Goal: Find specific page/section: Find specific page/section

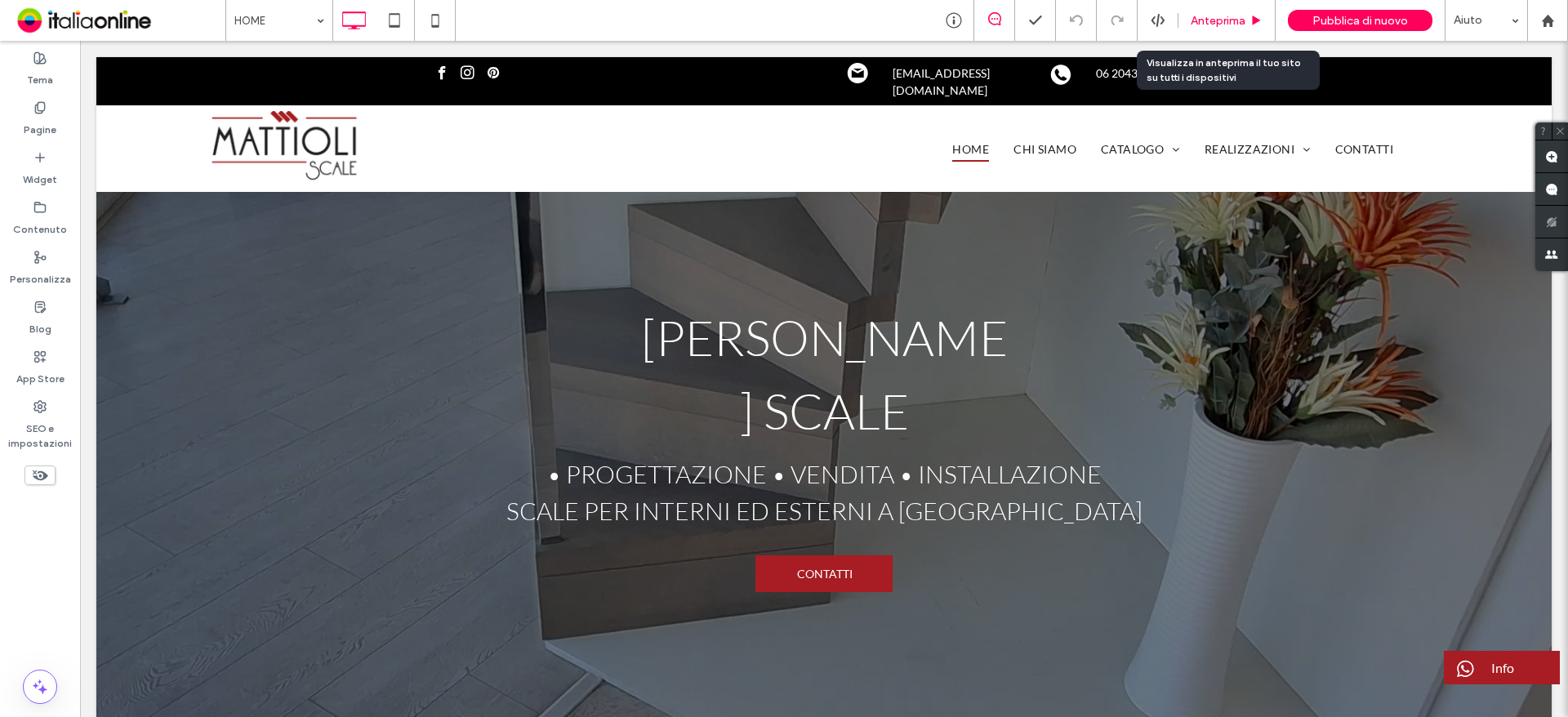
click at [1235, 25] on span "Anteprima" at bounding box center [1218, 20] width 55 height 14
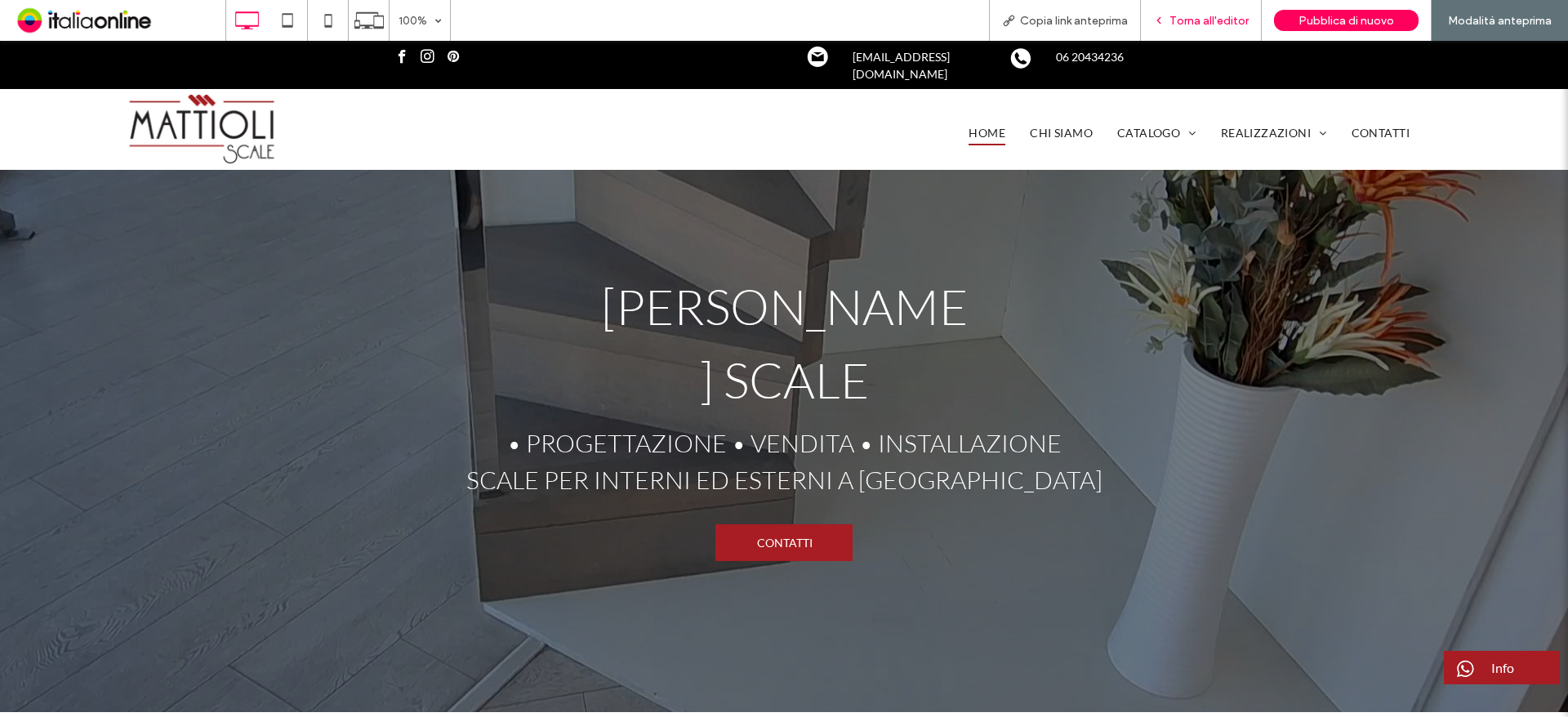
click at [1213, 8] on div "Torna all'editor" at bounding box center [1201, 20] width 121 height 41
click at [1221, 16] on span "Torna all'editor" at bounding box center [1208, 20] width 79 height 14
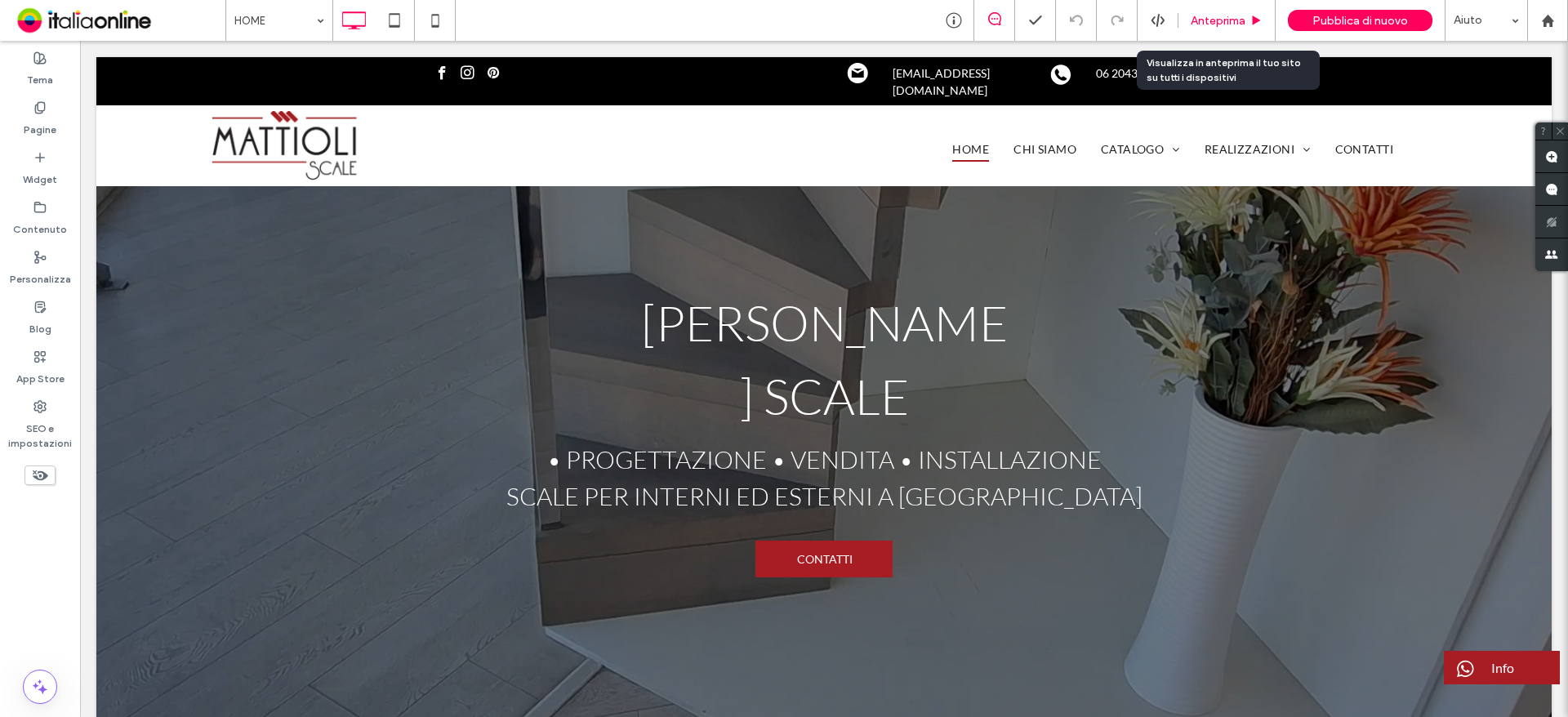
click at [1220, 24] on span "Anteprima" at bounding box center [1218, 20] width 55 height 14
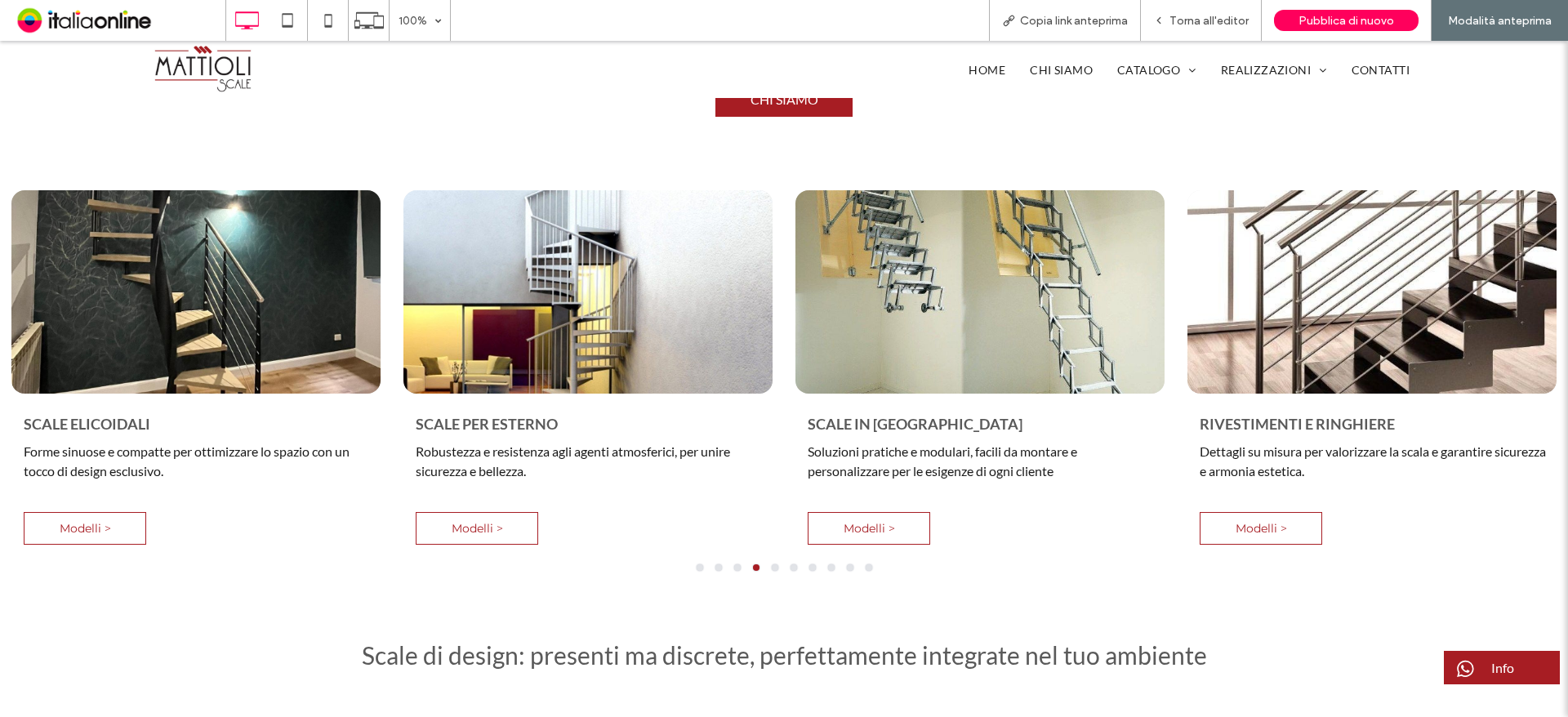
scroll to position [1061, 0]
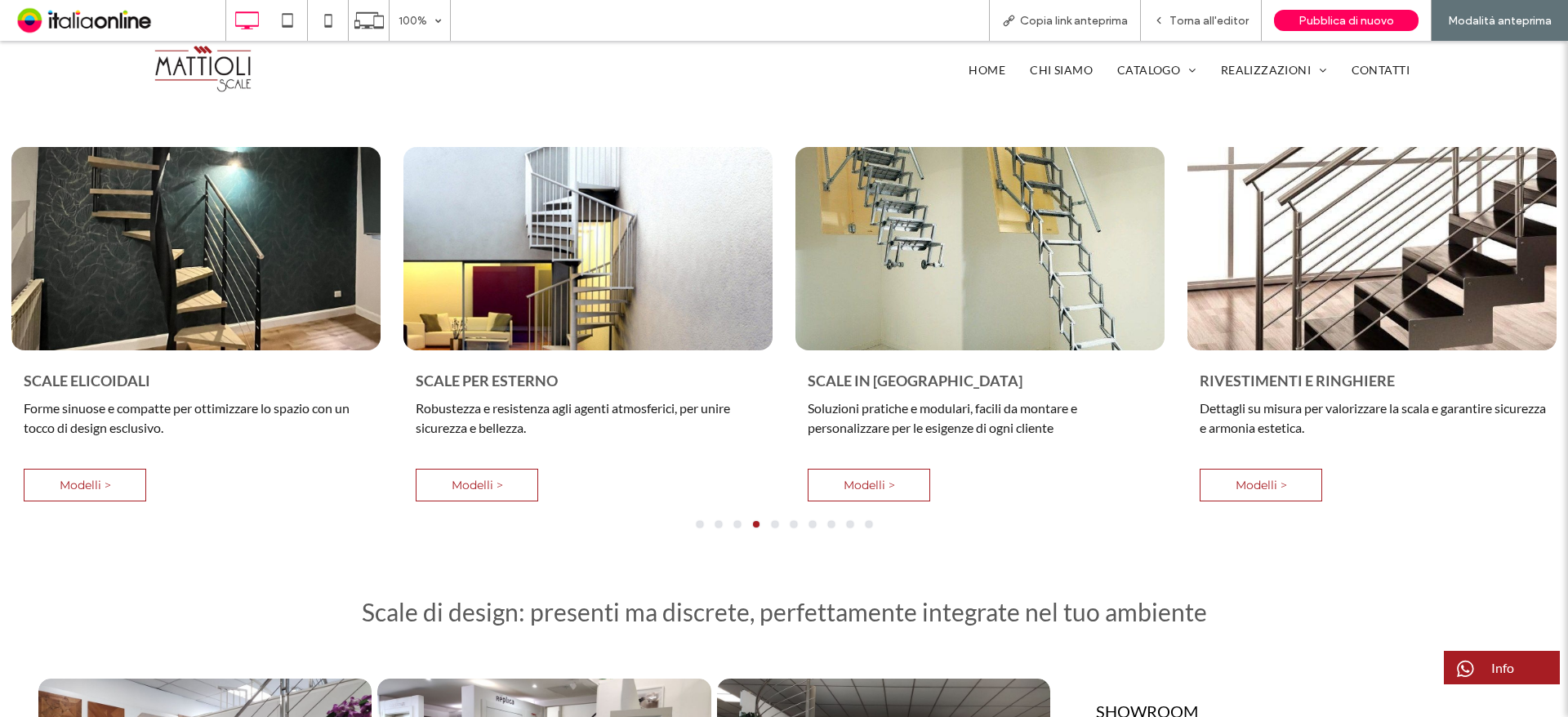
click at [771, 521] on button "go to slide 5" at bounding box center [775, 525] width 7 height 7
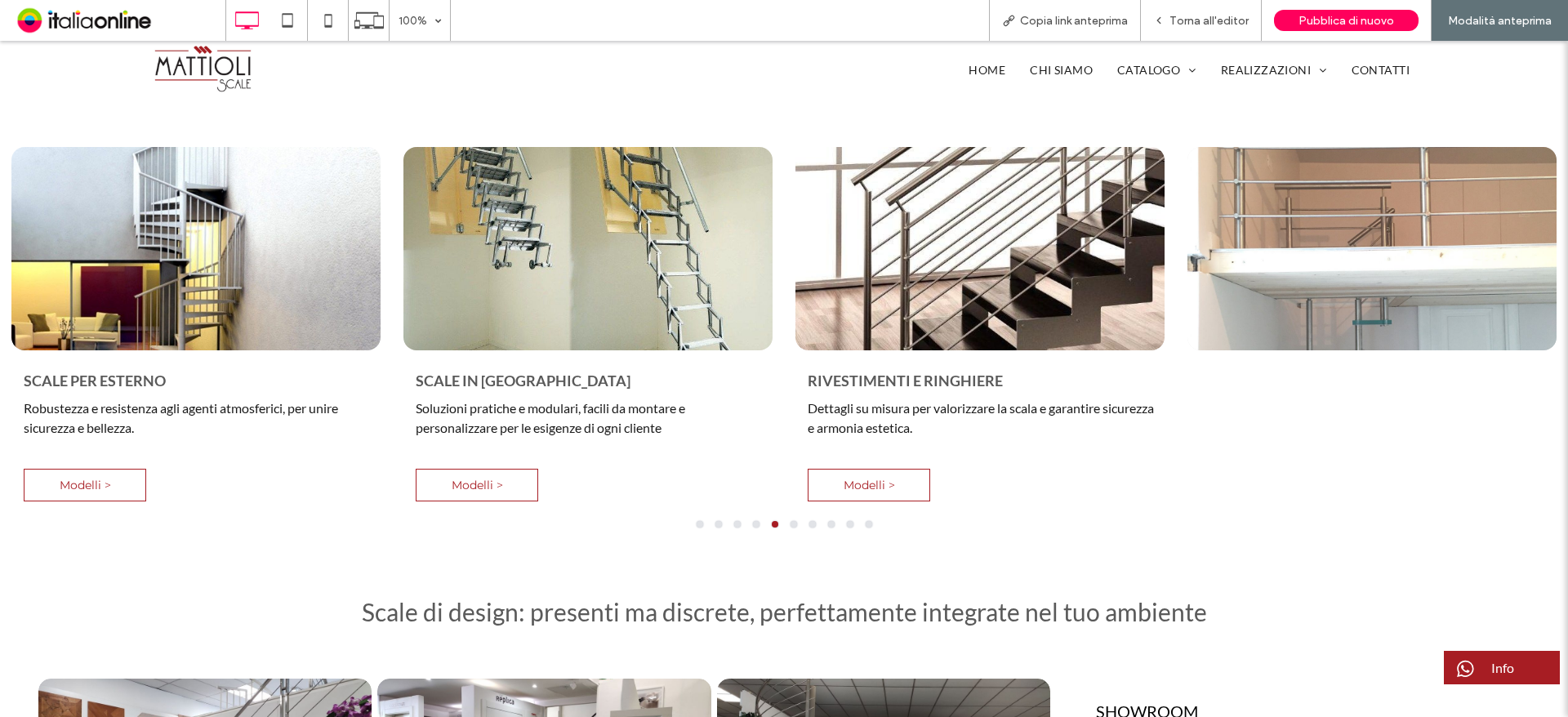
click at [787, 454] on div "SCALE A SBALZO Design minimal e leggerezza visiva, perfette per ambienti modern…" at bounding box center [784, 347] width 1568 height 400
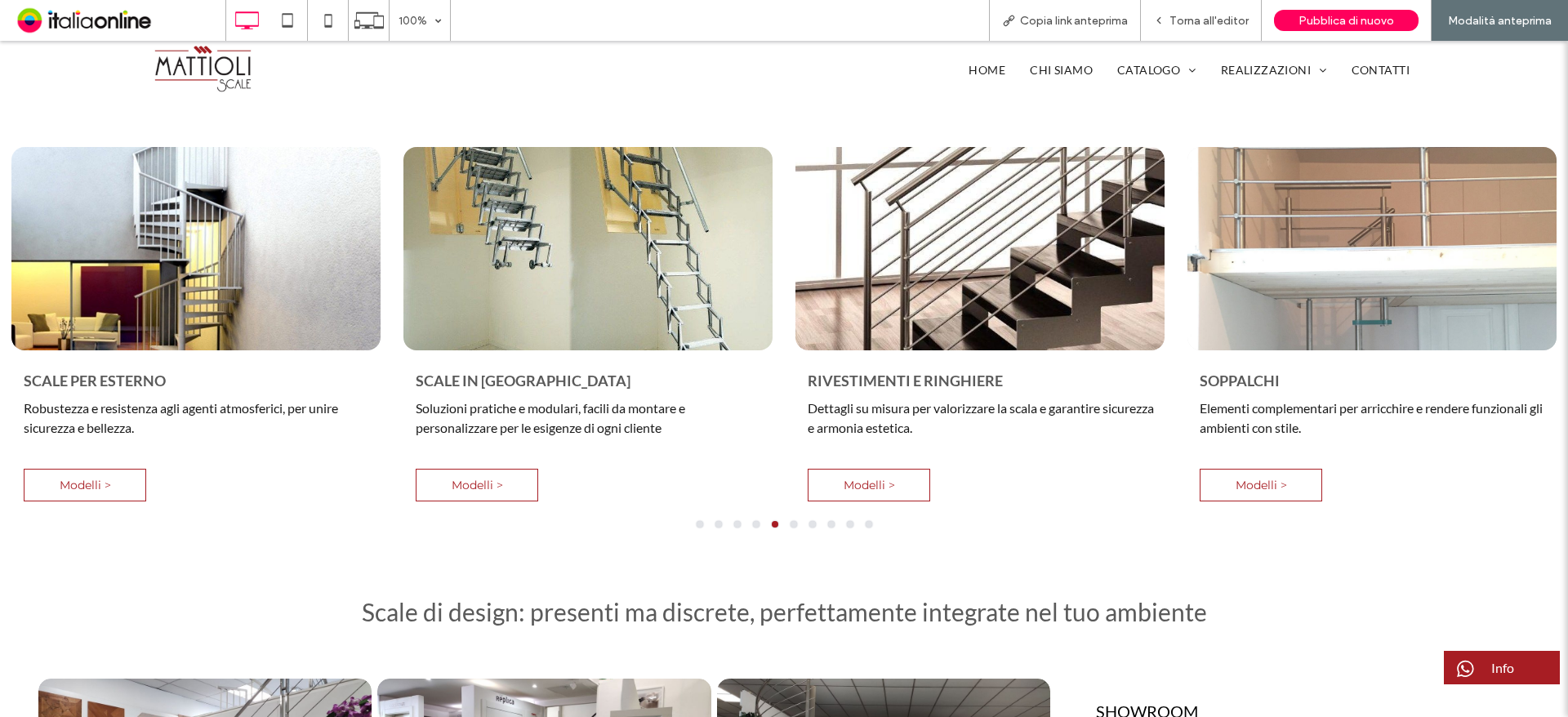
click at [809, 521] on button "go to slide 7" at bounding box center [813, 525] width 7 height 7
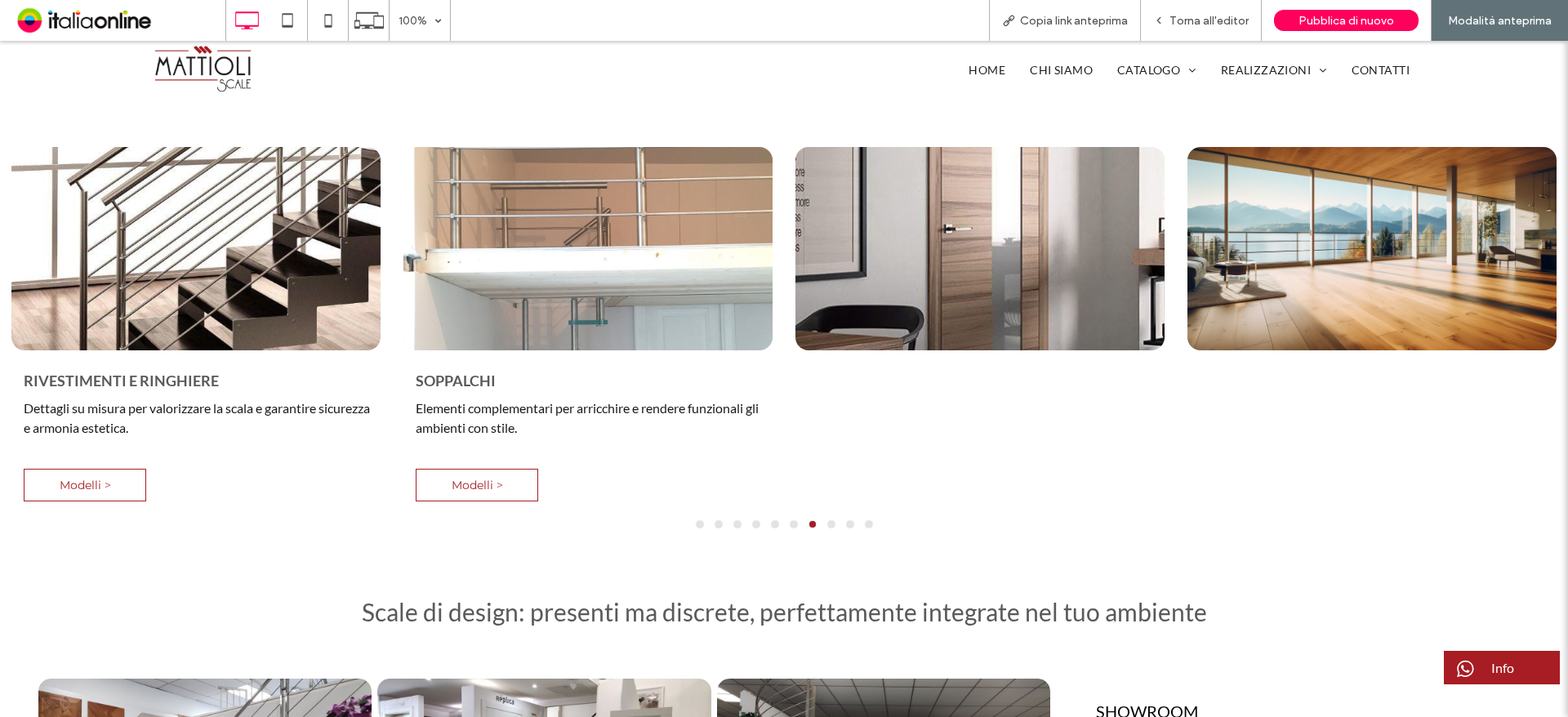
click at [824, 445] on div "SCALE A SBALZO Design minimal e leggerezza visiva, perfette per ambienti modern…" at bounding box center [784, 347] width 1568 height 400
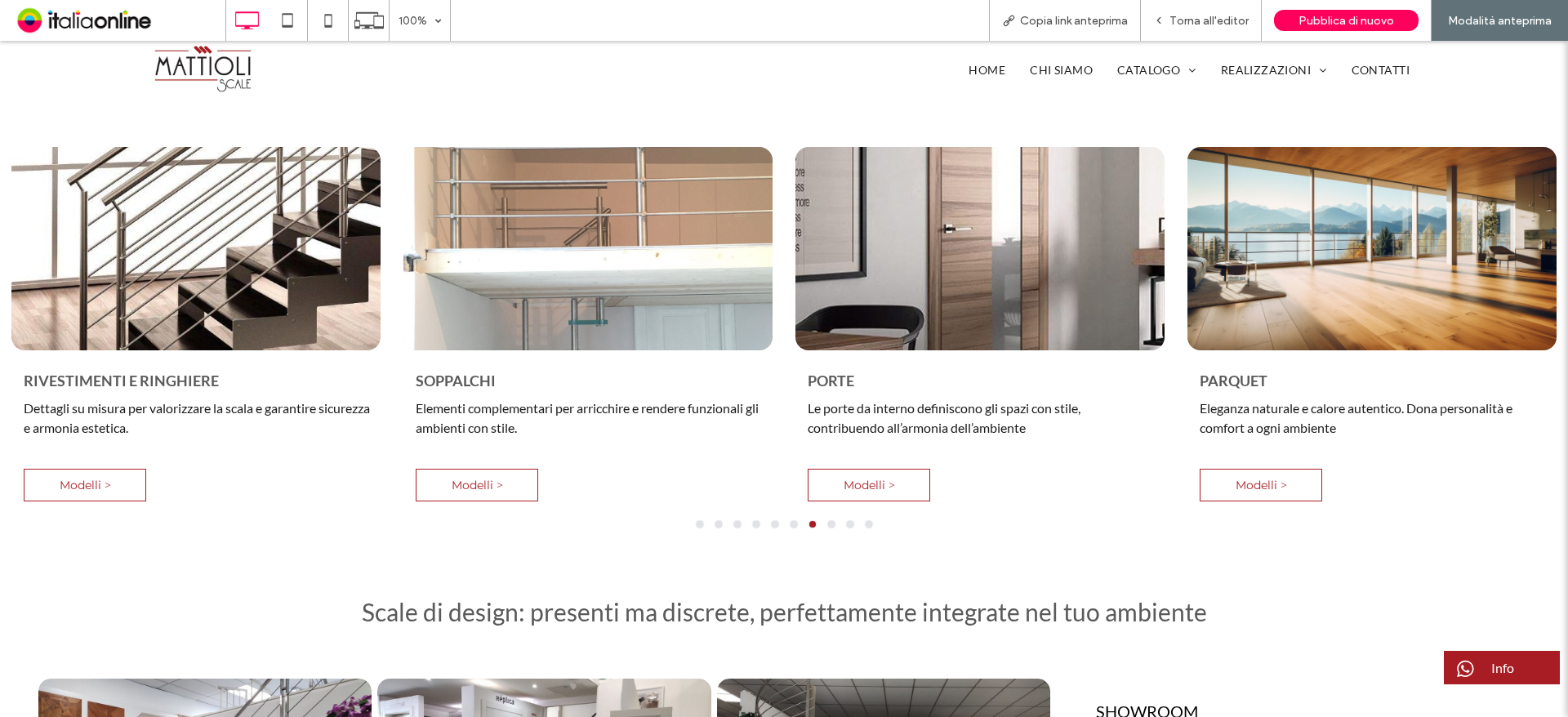
click at [840, 445] on div "SCALE A SBALZO Design minimal e leggerezza visiva, perfette per ambienti modern…" at bounding box center [784, 347] width 1568 height 400
click at [865, 521] on button "go to slide 10" at bounding box center [869, 525] width 7 height 7
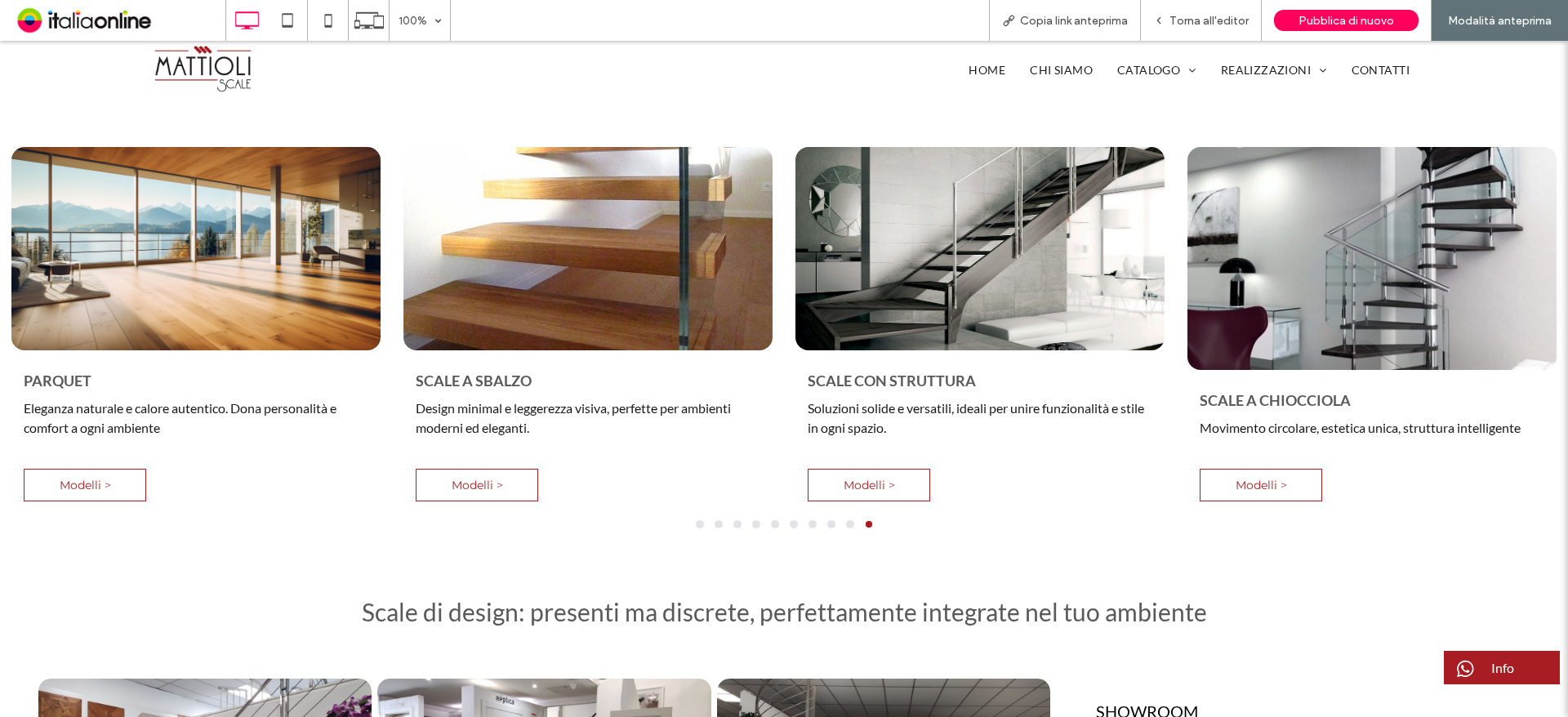
click at [828, 521] on button "go to slide 8" at bounding box center [831, 525] width 7 height 7
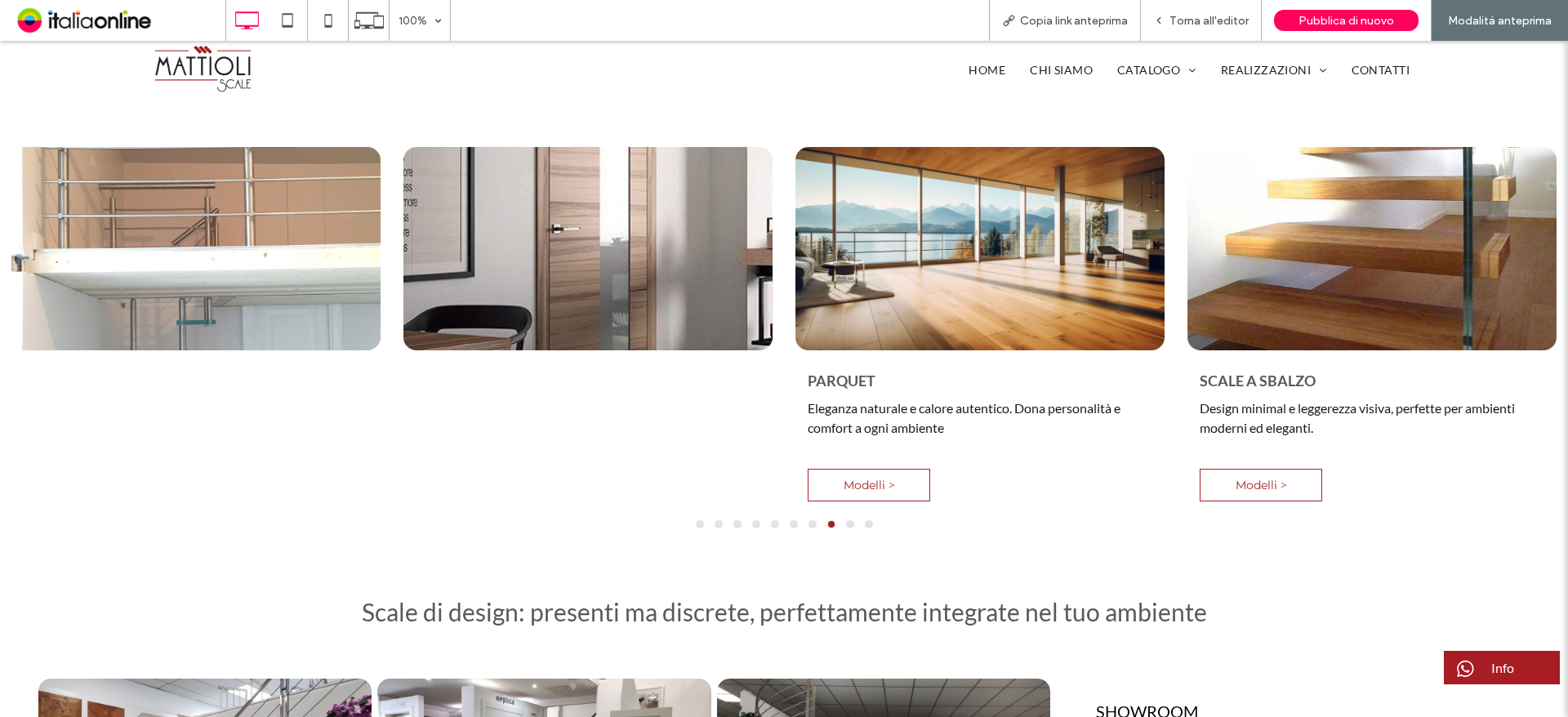
click at [809, 521] on div at bounding box center [784, 525] width 1568 height 7
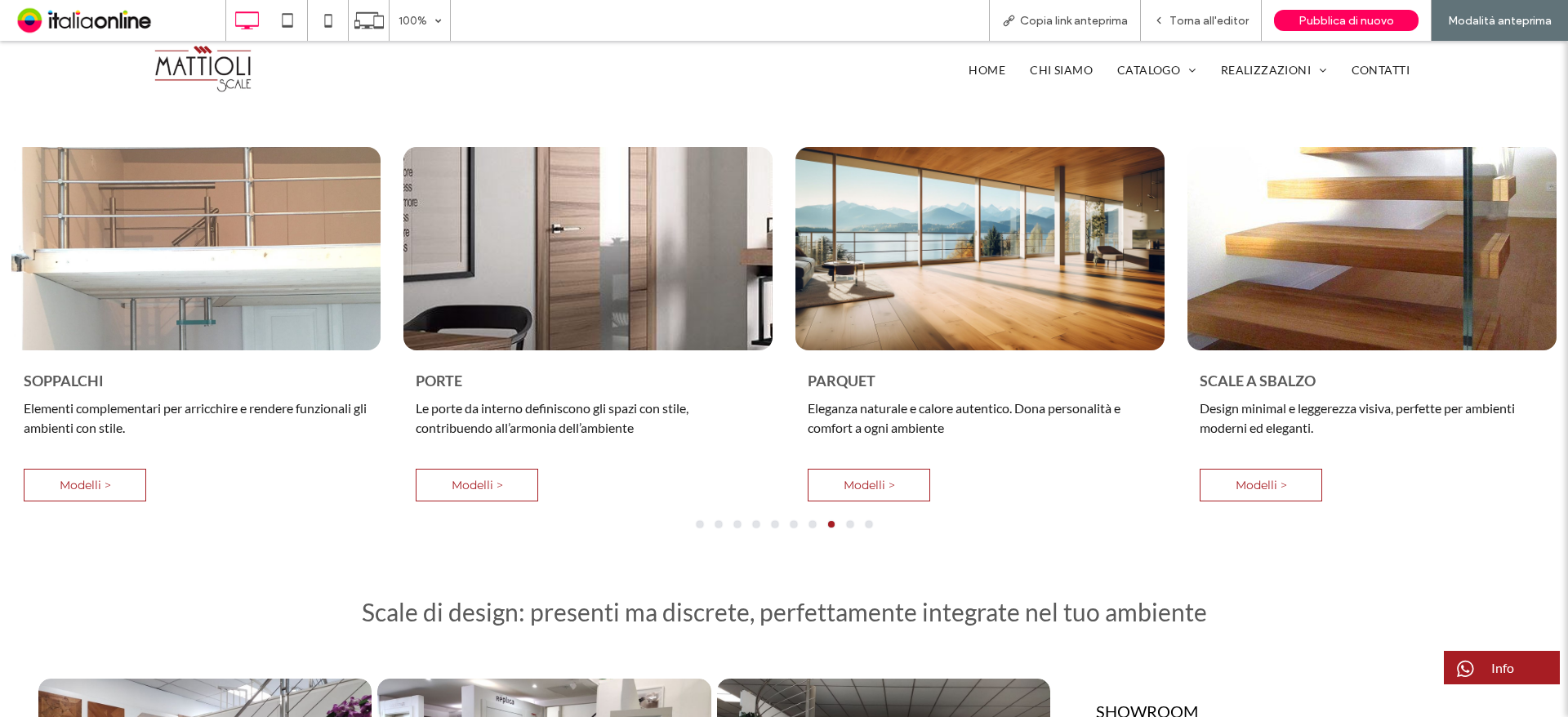
click at [809, 521] on button "go to slide 7" at bounding box center [813, 525] width 7 height 7
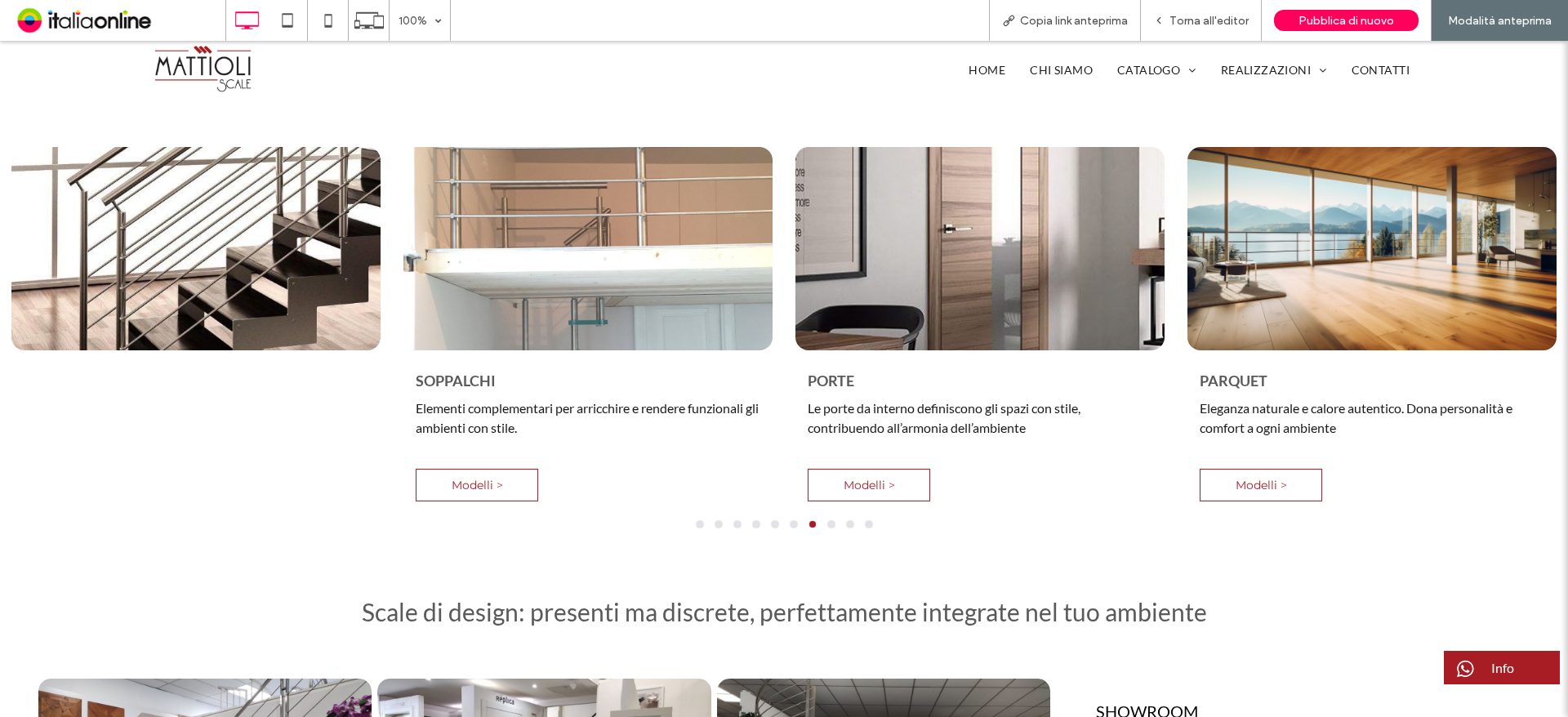
click at [790, 521] on button "go to slide 6" at bounding box center [793, 525] width 7 height 7
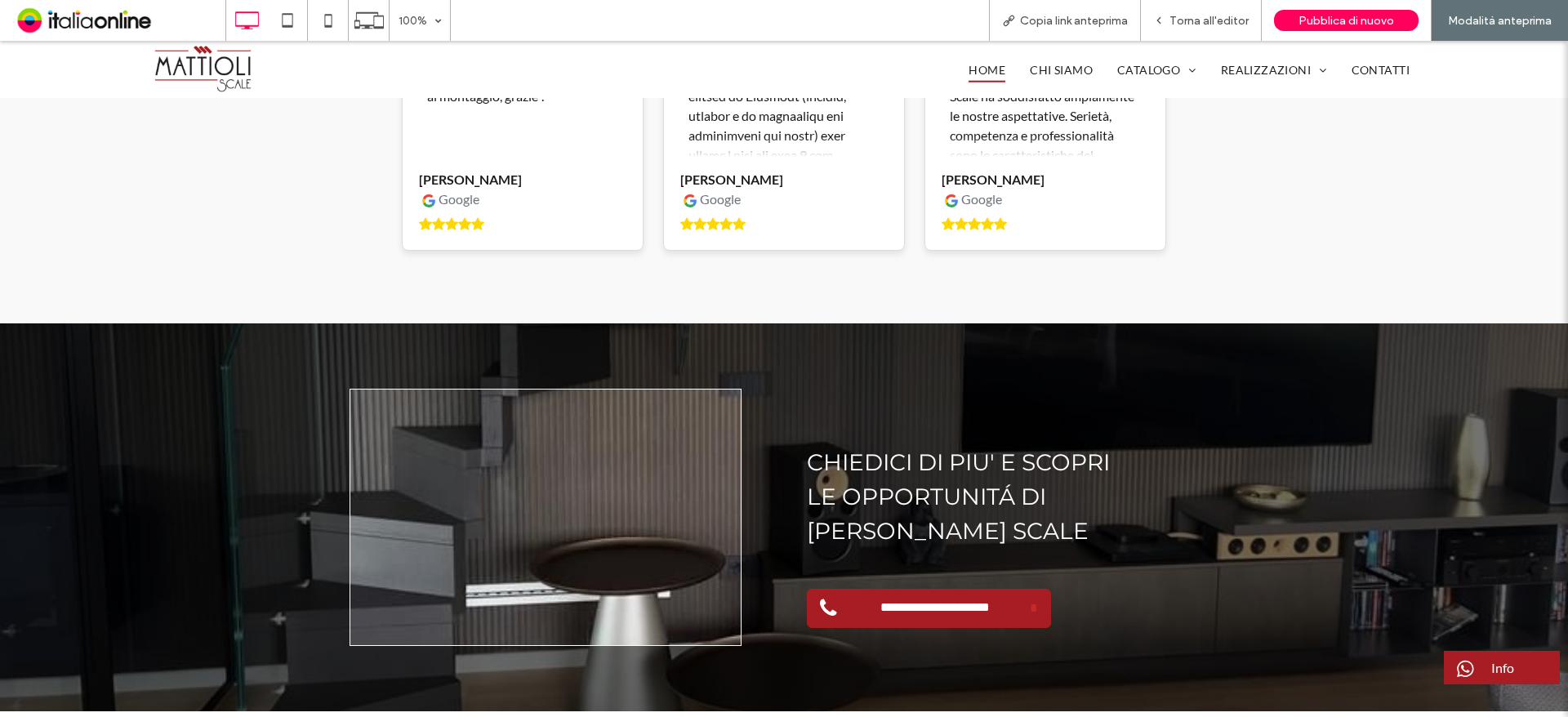
scroll to position [2918, 0]
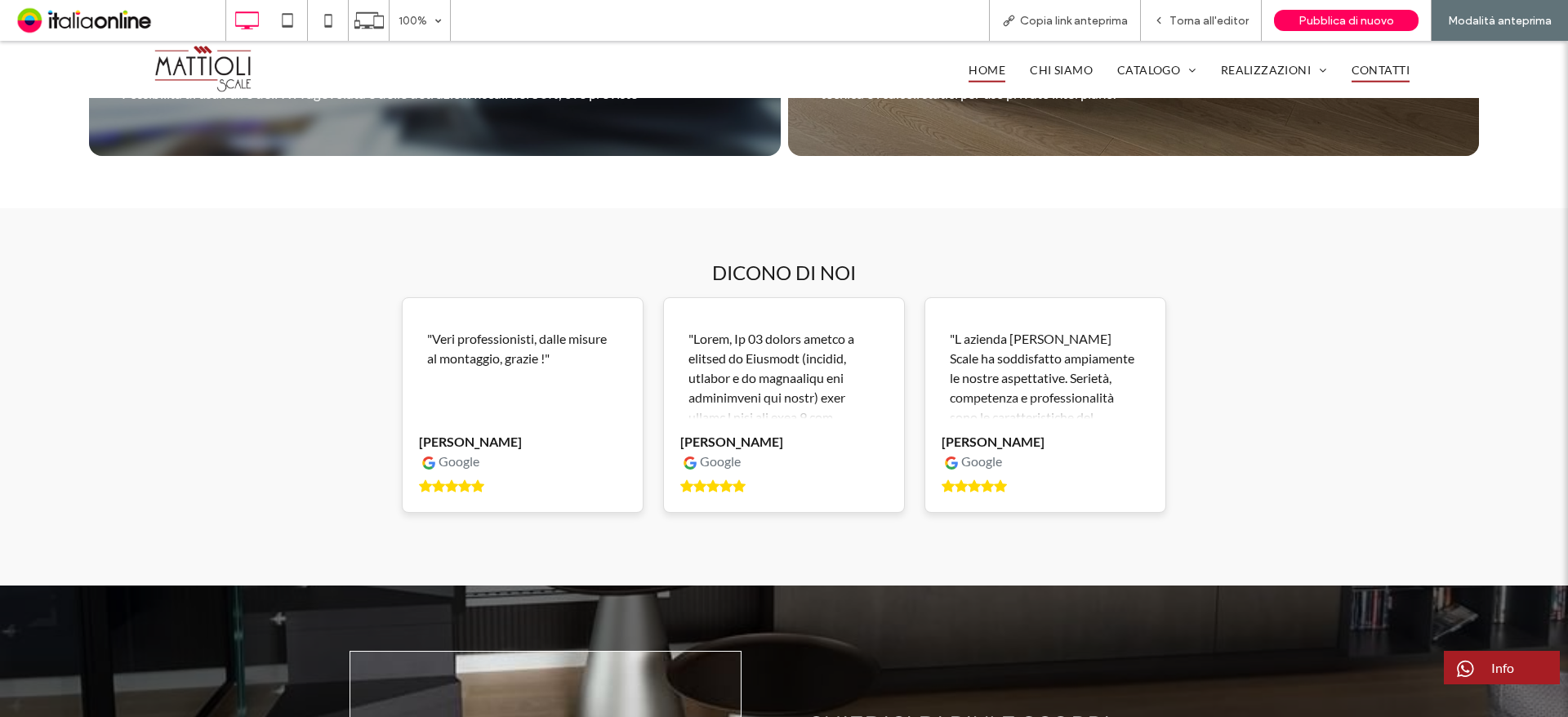
click at [1387, 75] on span "CONTATTI" at bounding box center [1380, 69] width 58 height 25
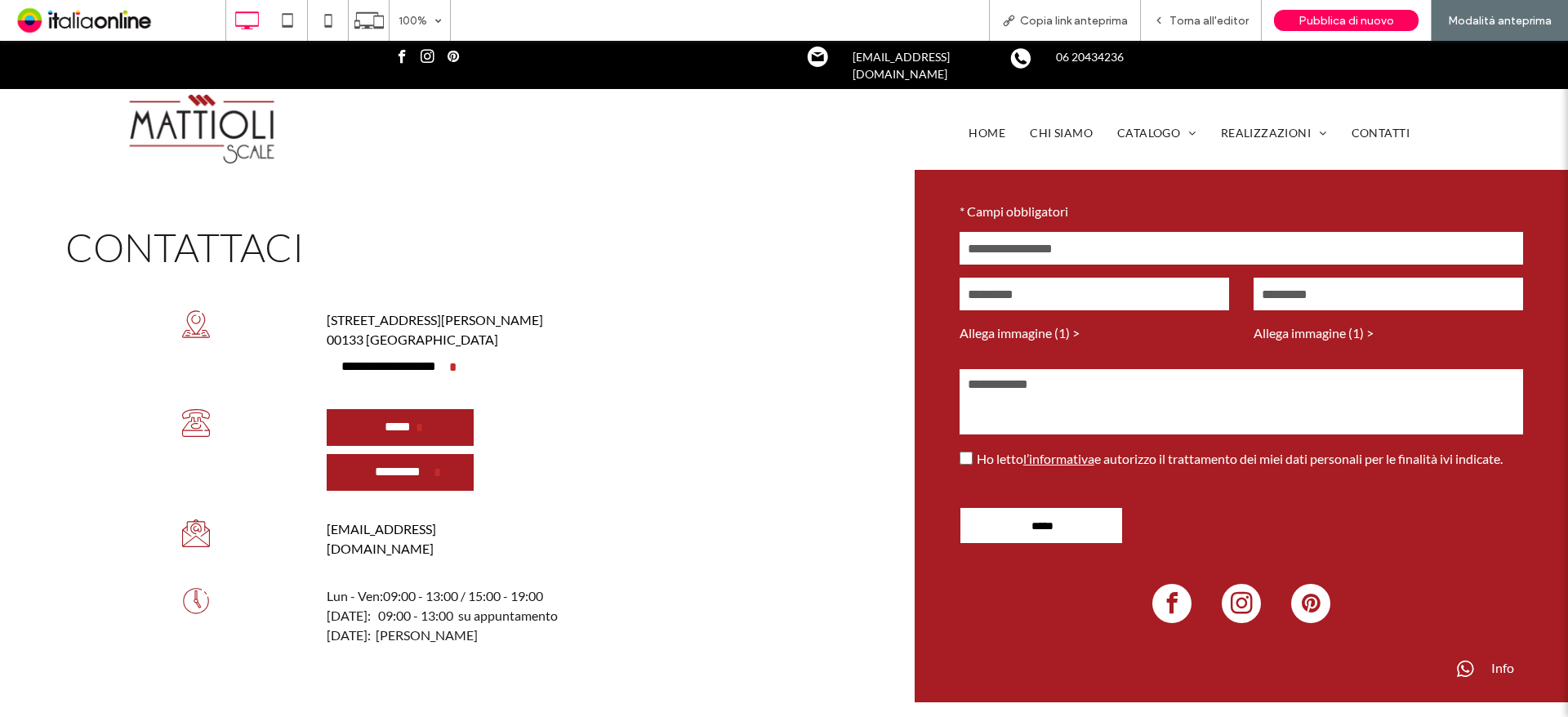
click at [1030, 253] on input "text" at bounding box center [1241, 248] width 564 height 33
click at [1011, 294] on input "email" at bounding box center [1094, 294] width 270 height 33
drag, startPoint x: 1009, startPoint y: 258, endPoint x: 995, endPoint y: 258, distance: 14.0
click at [1009, 258] on input "text" at bounding box center [1241, 248] width 564 height 33
click at [334, 21] on icon at bounding box center [328, 20] width 33 height 33
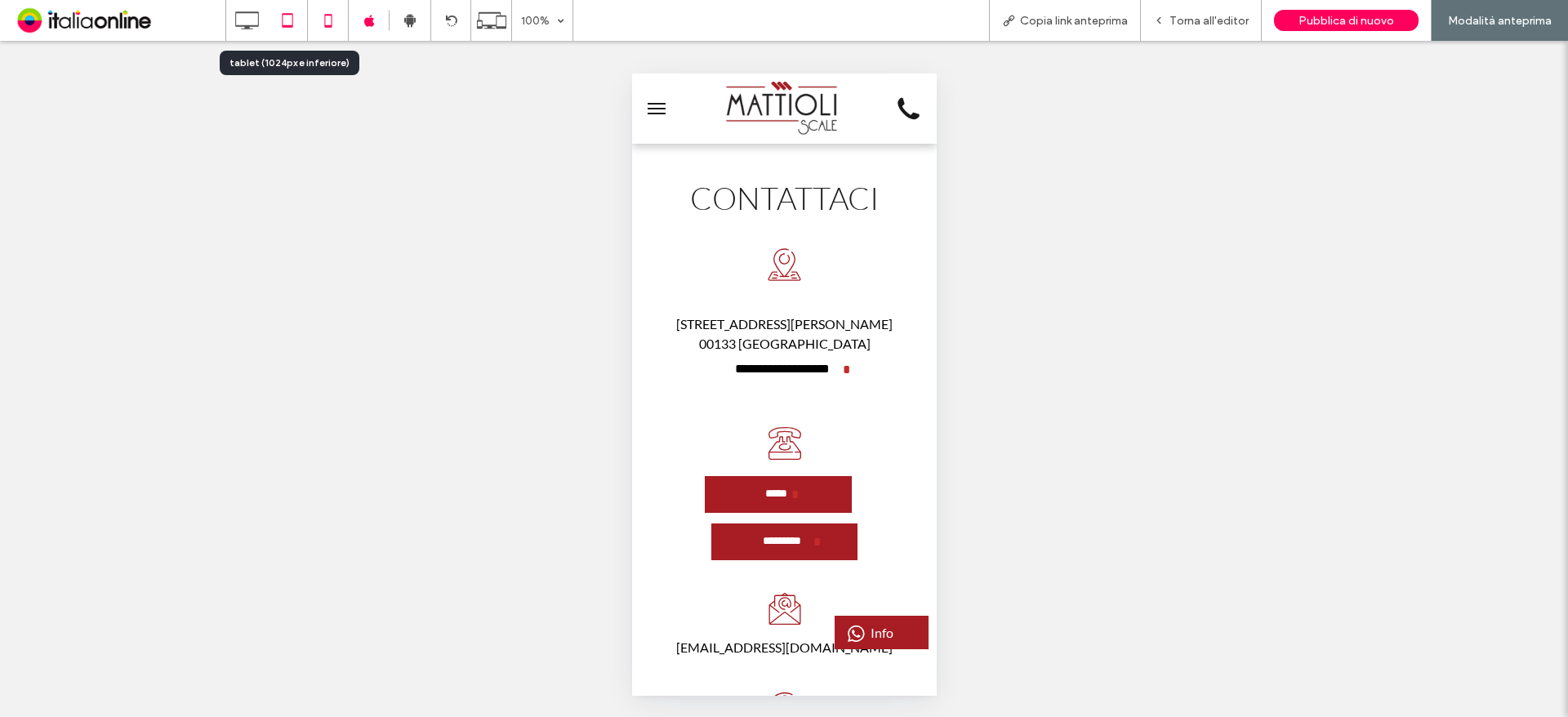
click at [290, 28] on icon at bounding box center [287, 20] width 33 height 33
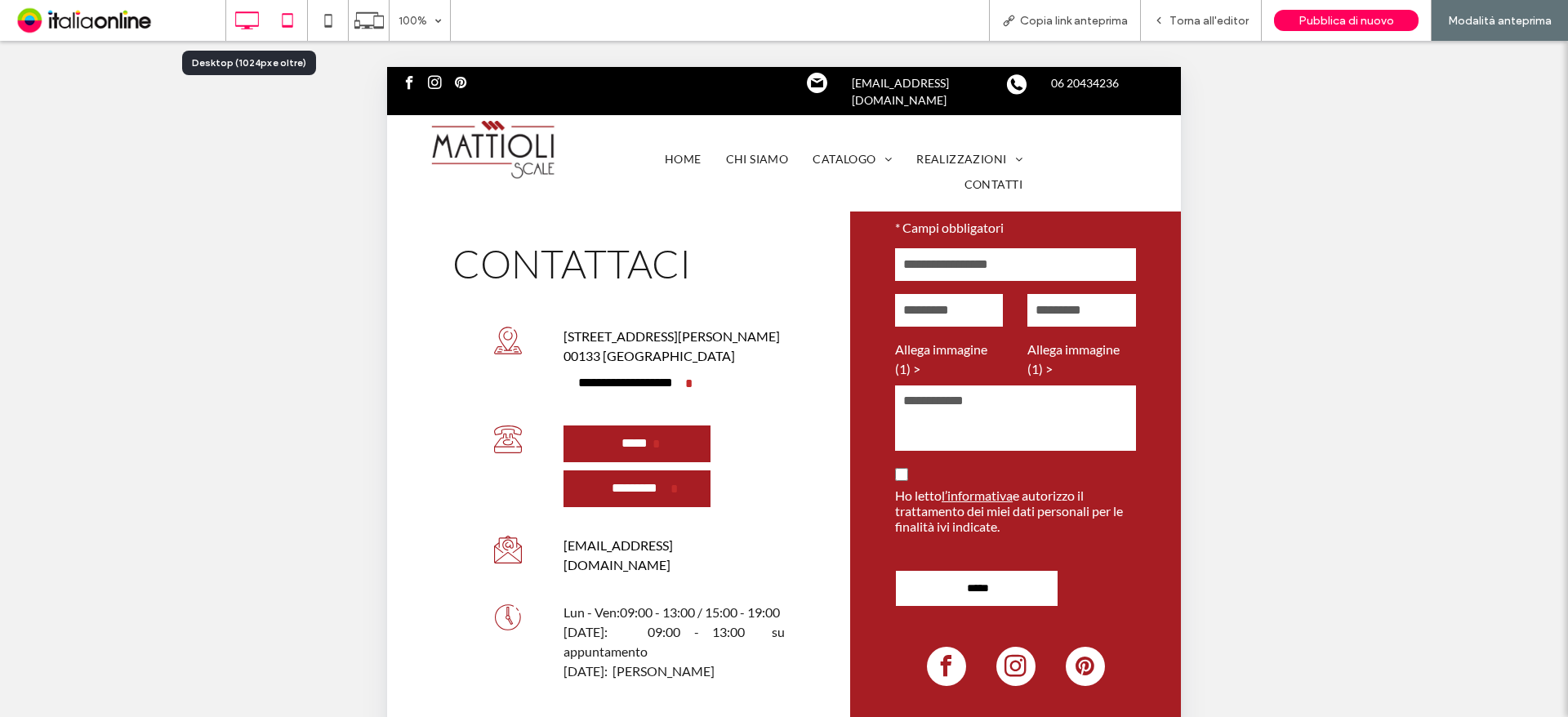
click at [236, 27] on icon at bounding box center [247, 20] width 33 height 33
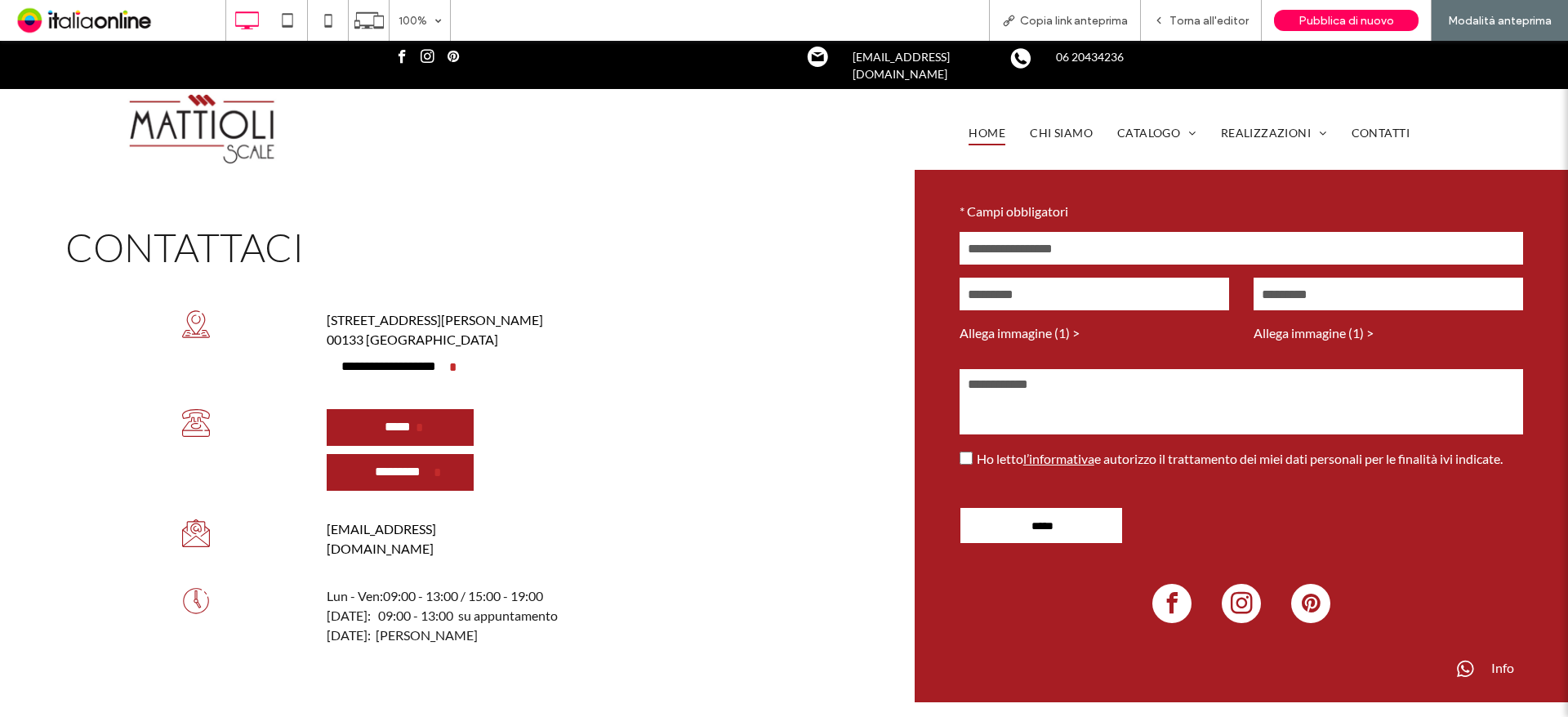
click at [969, 121] on span "HOME" at bounding box center [987, 134] width 36 height 25
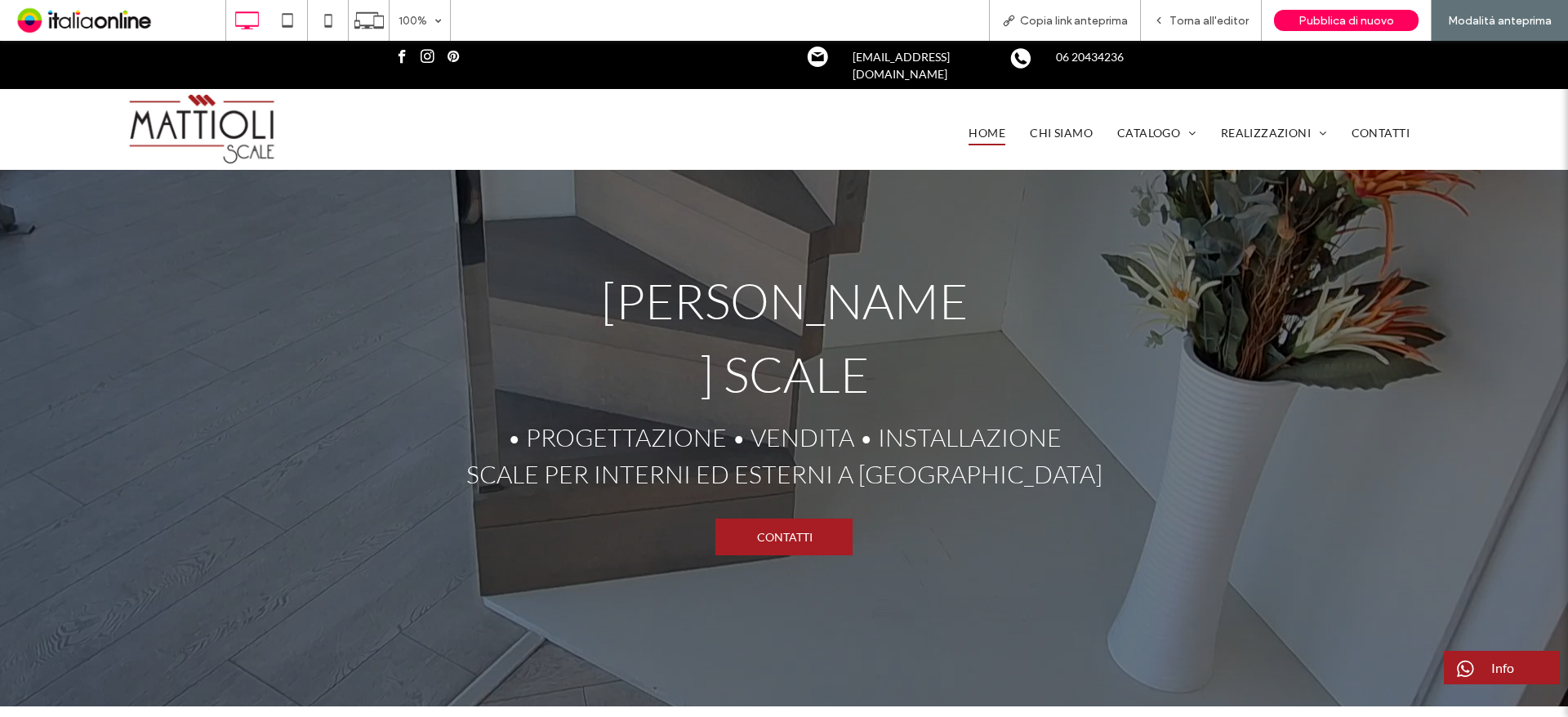
scroll to position [326, 0]
